Goal: Task Accomplishment & Management: Manage account settings

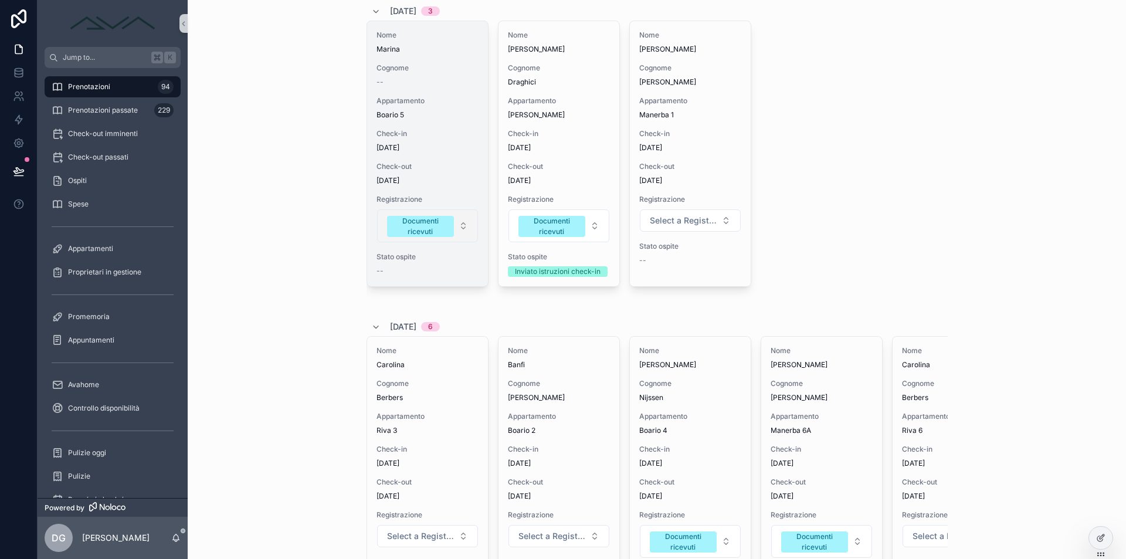
scroll to position [190, 0]
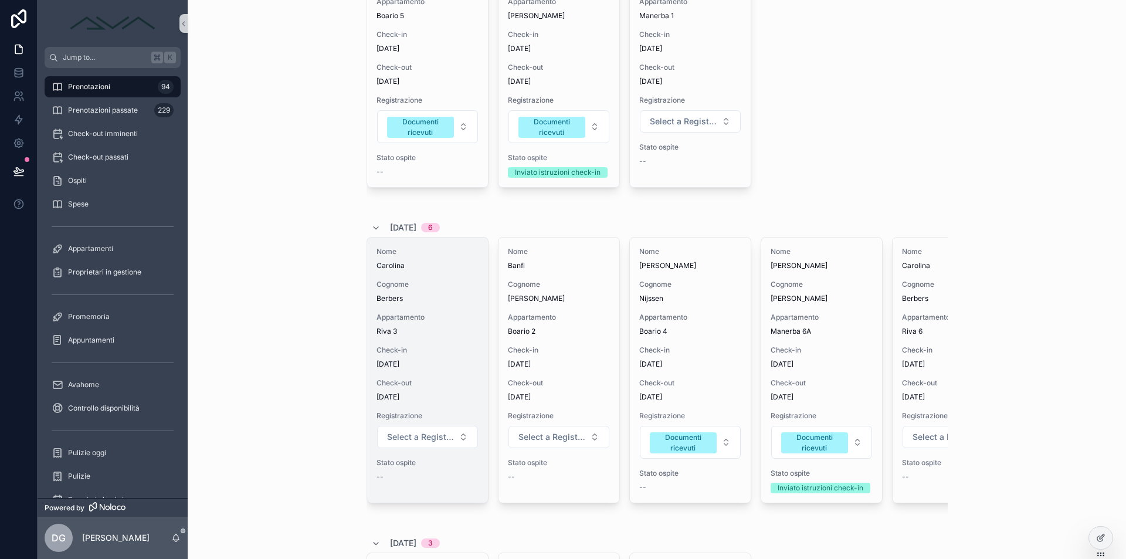
click at [456, 317] on span "Appartamento" at bounding box center [427, 317] width 102 height 9
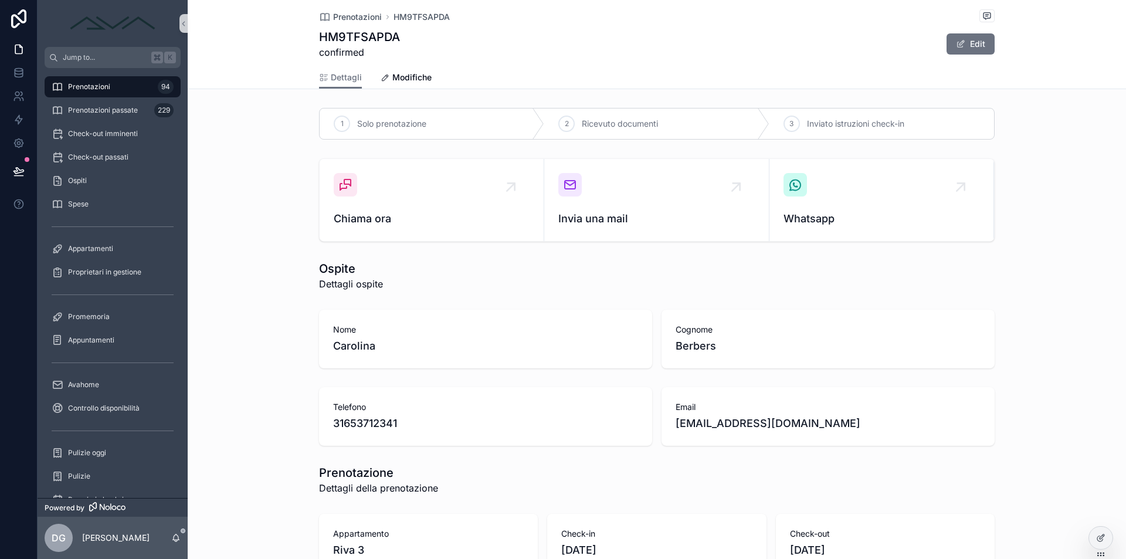
click at [439, 71] on div "Dettagli Modifiche" at bounding box center [656, 77] width 675 height 22
click at [415, 72] on span "Modifiche" at bounding box center [411, 78] width 39 height 12
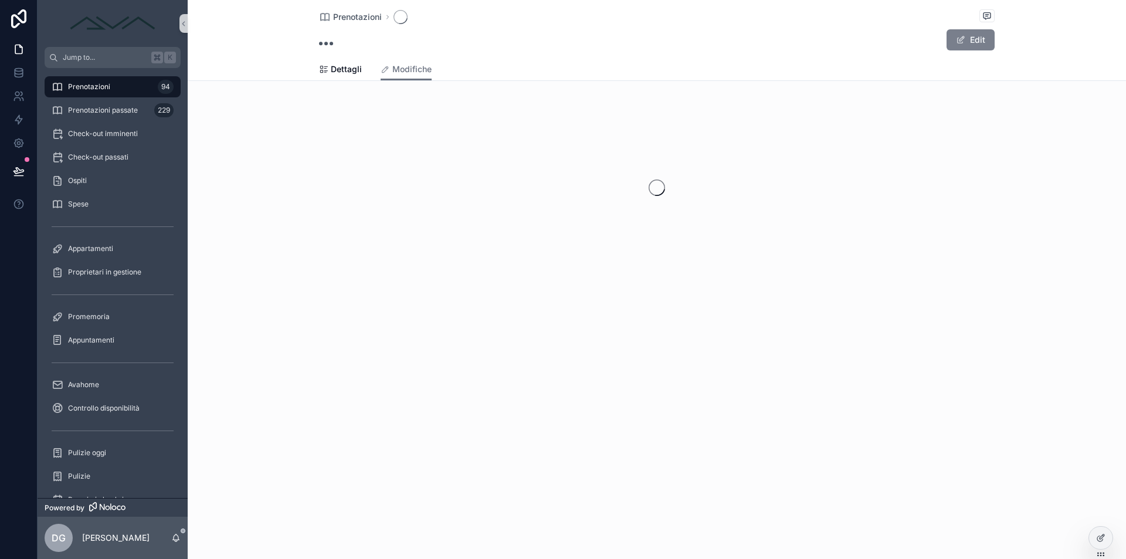
click at [974, 44] on button "Edit" at bounding box center [970, 39] width 48 height 21
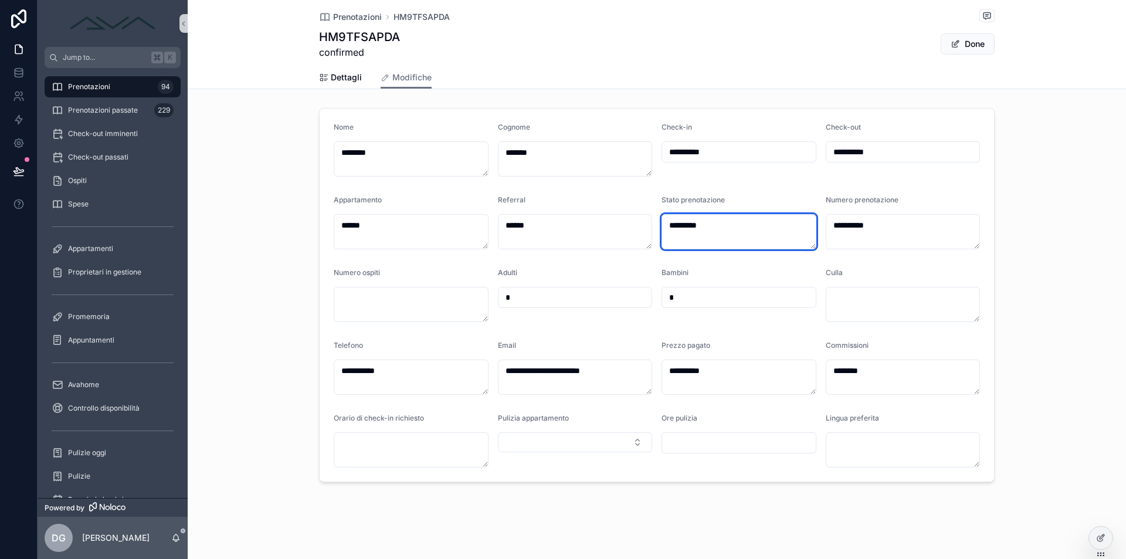
drag, startPoint x: 755, startPoint y: 228, endPoint x: 550, endPoint y: 209, distance: 206.1
click at [550, 209] on form "**********" at bounding box center [657, 294] width 674 height 373
type textarea "*********"
click at [976, 40] on span "Done" at bounding box center [967, 43] width 54 height 21
click at [97, 90] on span "Prenotazioni" at bounding box center [89, 86] width 42 height 9
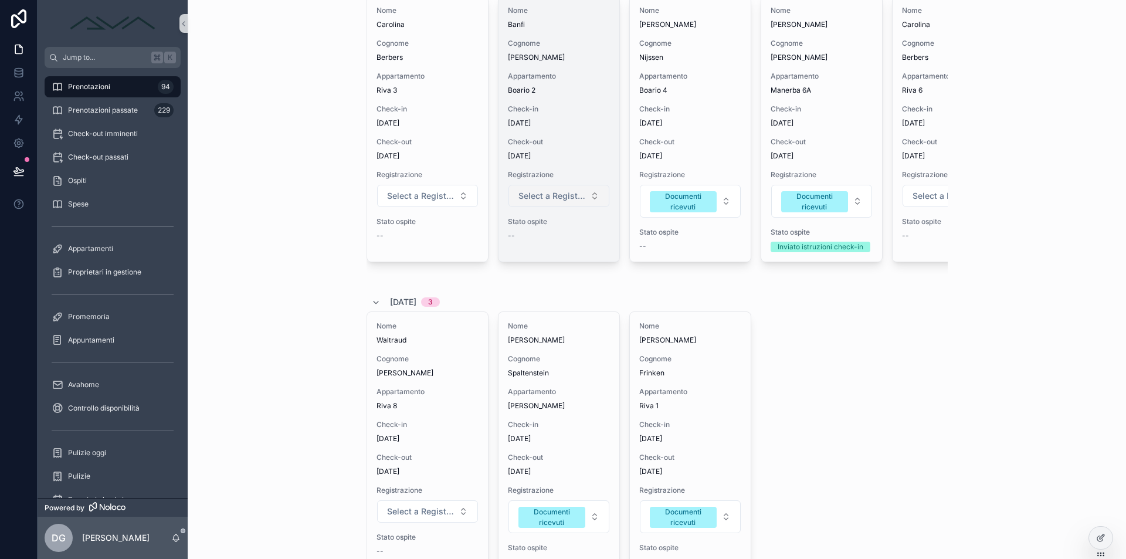
scroll to position [511, 0]
